Goal: Ask a question

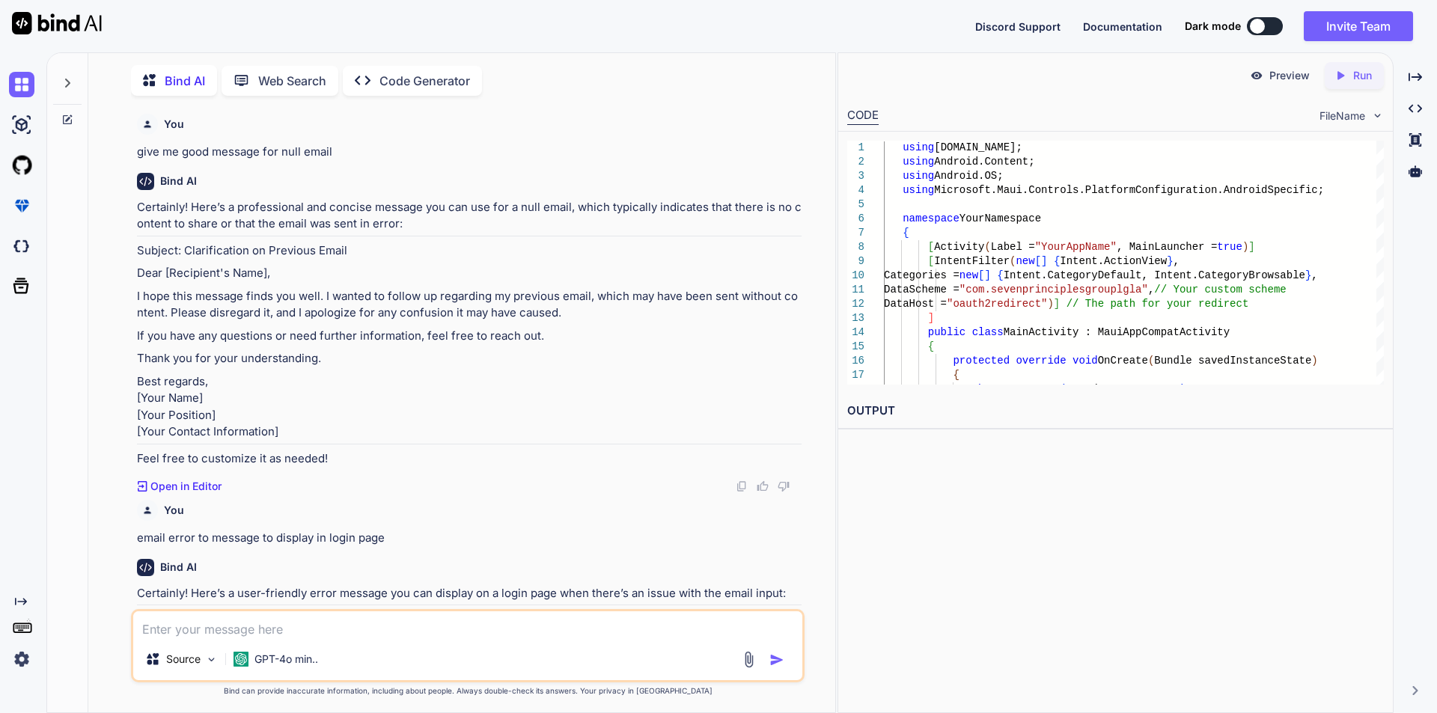
scroll to position [13455, 0]
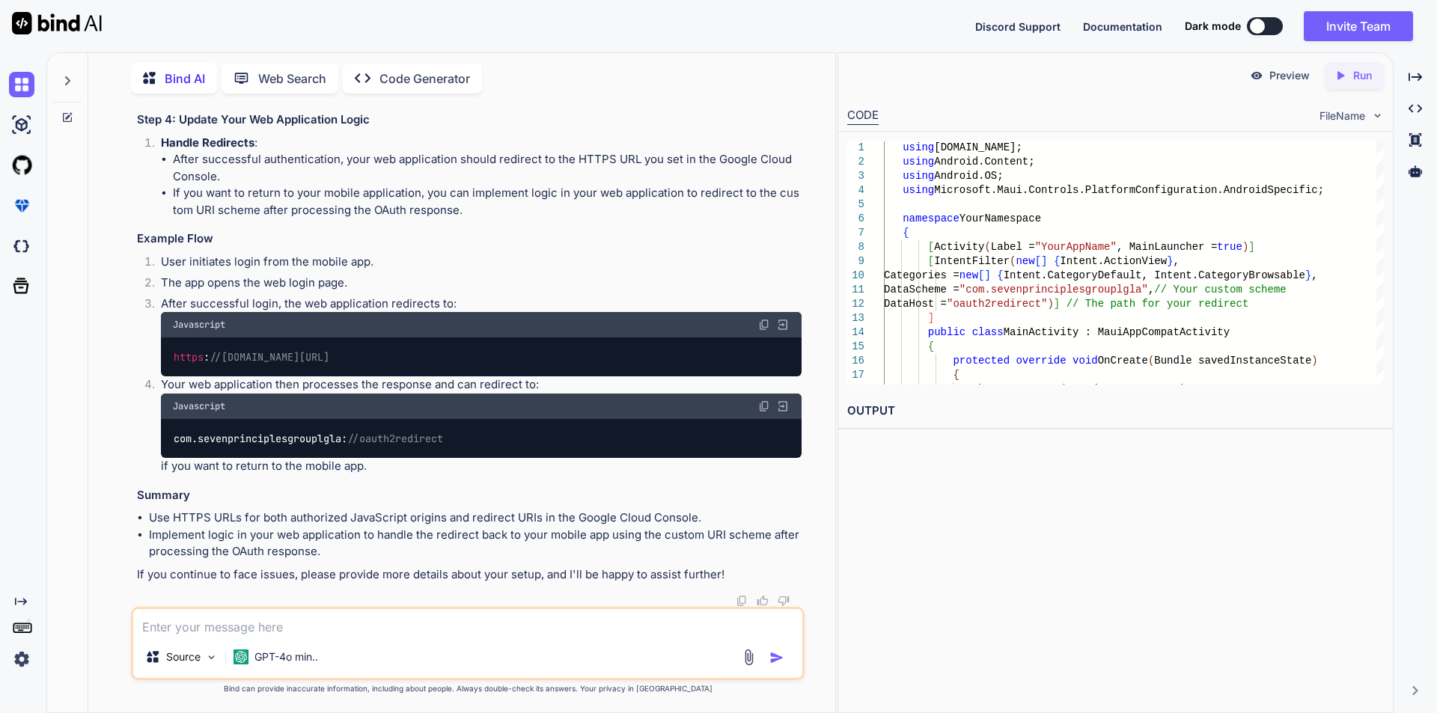
click at [311, 633] on textarea at bounding box center [467, 622] width 669 height 27
paste textarea "{ "project_info": { "project_number": "457827766121", "project_id": "sevenprinc…"
type textarea "which one is the gcmsenderid "{ "project_info": { "project_number": "4578277661…"
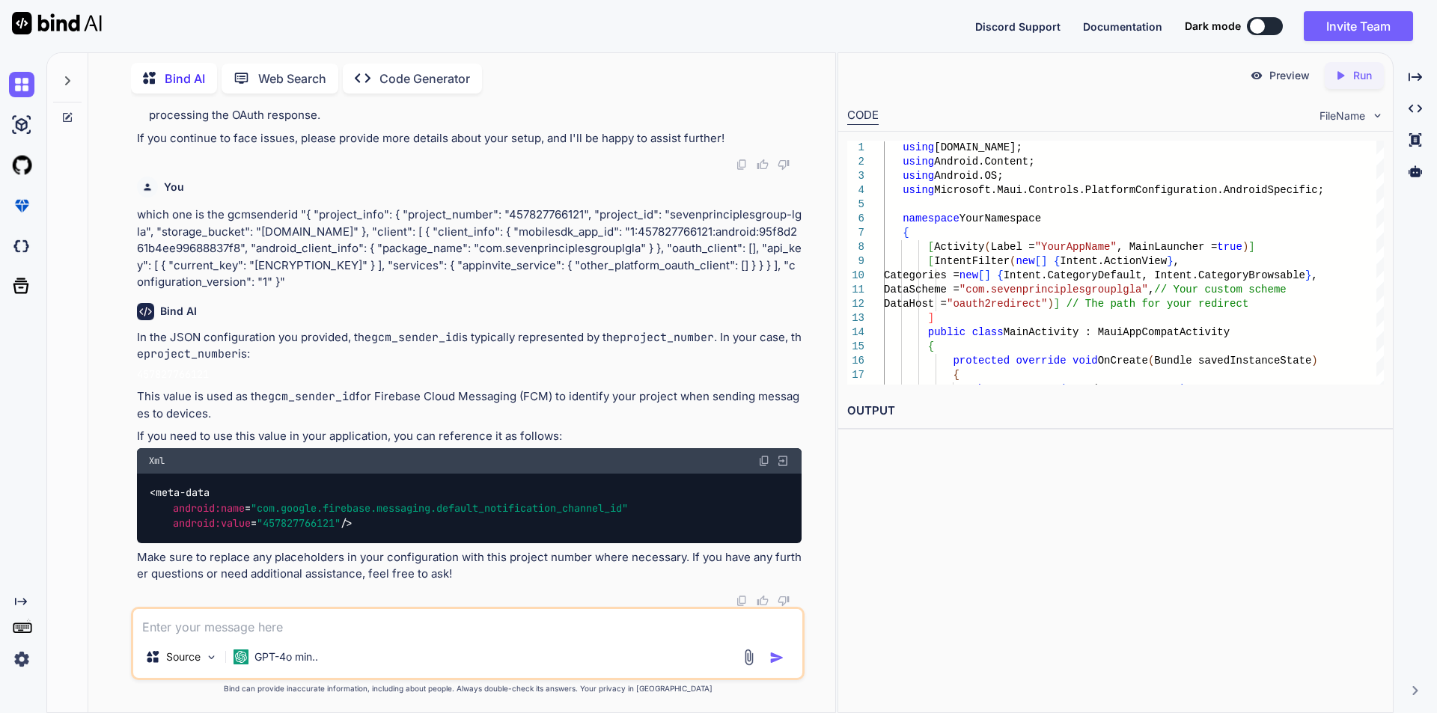
scroll to position [15613, 0]
click at [320, 522] on span ""457827766121"" at bounding box center [299, 523] width 84 height 13
copy span "457827766121"
click at [288, 625] on textarea at bounding box center [467, 622] width 669 height 27
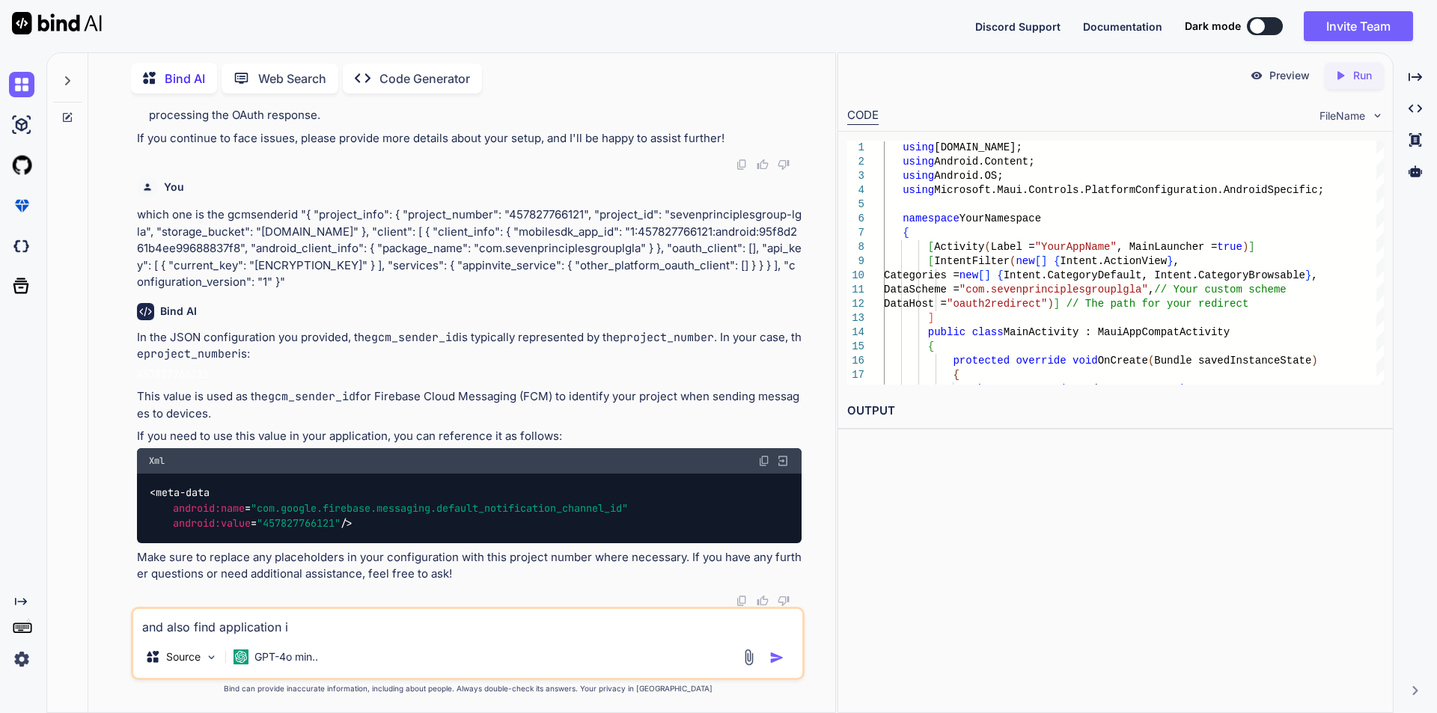
type textarea "and also find application id"
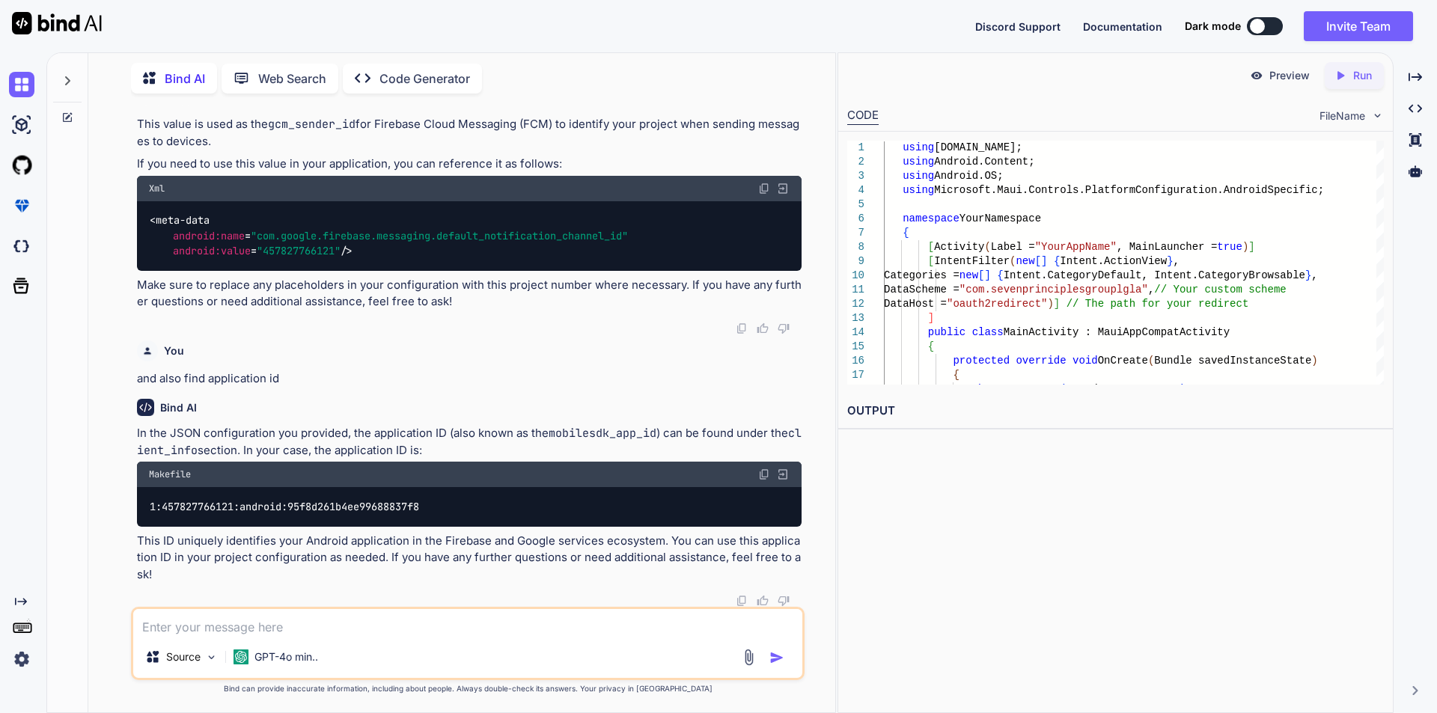
scroll to position [15886, 0]
drag, startPoint x: 439, startPoint y: 502, endPoint x: 146, endPoint y: 508, distance: 293.5
click at [146, 508] on div "1:457827766121:android:95f8d261b4ee99688837f8" at bounding box center [469, 506] width 665 height 39
copy span "1:457827766121:android:95f8d261b4ee99688837f8"
